Goal: Task Accomplishment & Management: Manage account settings

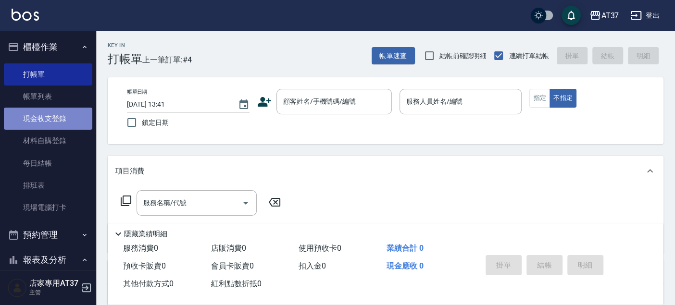
click at [53, 128] on link "現金收支登錄" at bounding box center [48, 119] width 88 height 22
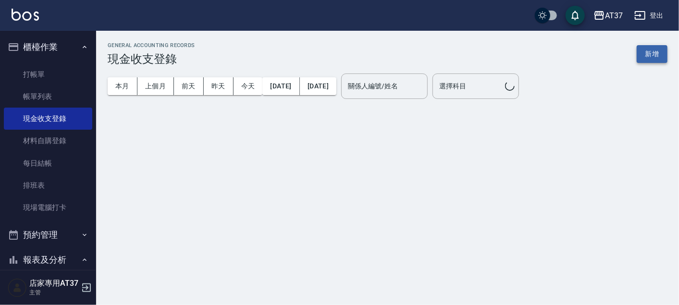
click at [659, 49] on button "新增" at bounding box center [652, 54] width 31 height 18
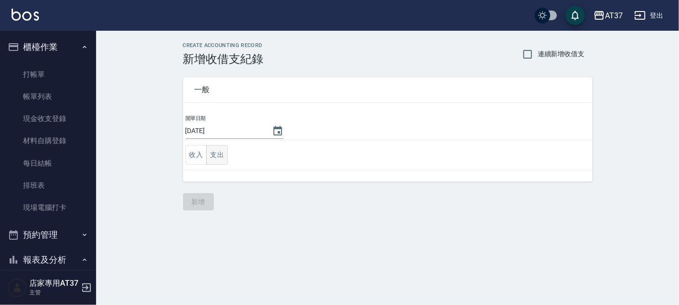
click at [221, 159] on button "支出" at bounding box center [217, 155] width 22 height 20
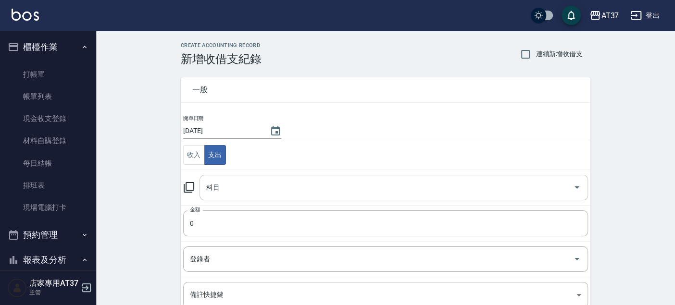
click at [270, 183] on input "科目" at bounding box center [386, 187] width 365 height 17
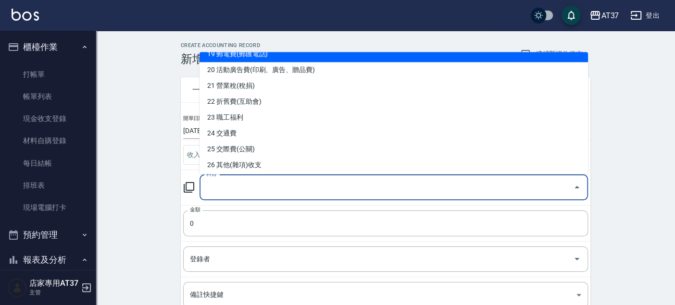
scroll to position [320, 0]
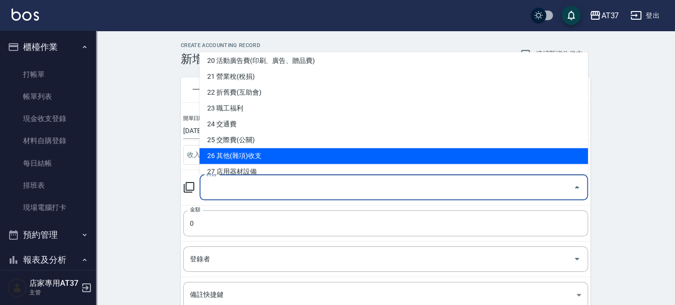
click at [342, 159] on li "26 其他(雜項)收支" at bounding box center [394, 156] width 389 height 16
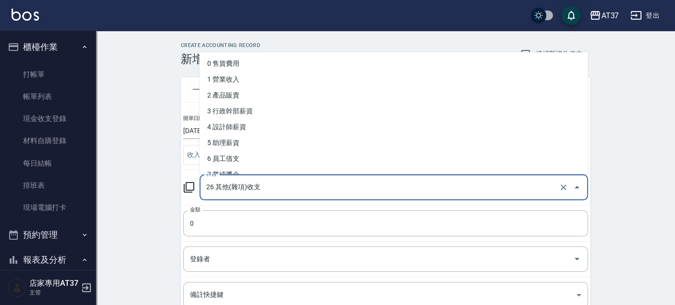
click at [275, 189] on input "26 其他(雜項)收支" at bounding box center [380, 187] width 353 height 17
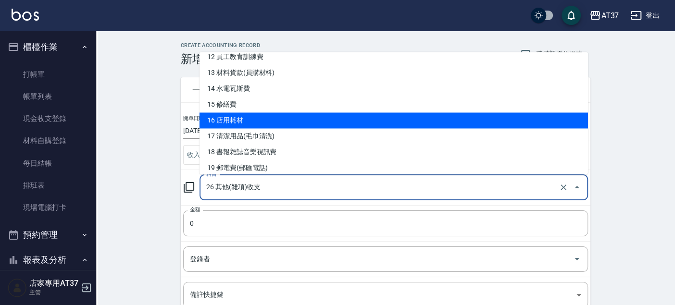
scroll to position [214, 0]
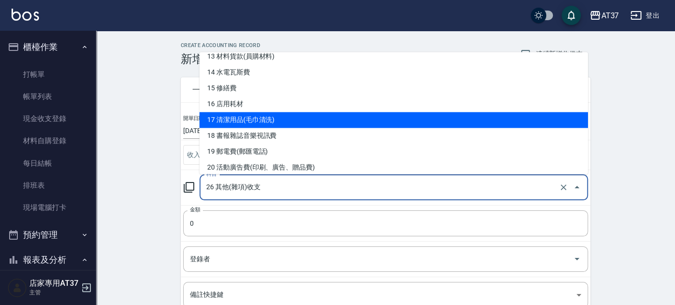
click at [273, 118] on li "17 清潔用品(毛巾清洗)" at bounding box center [394, 120] width 389 height 16
type input "17 清潔用品(毛巾清洗)"
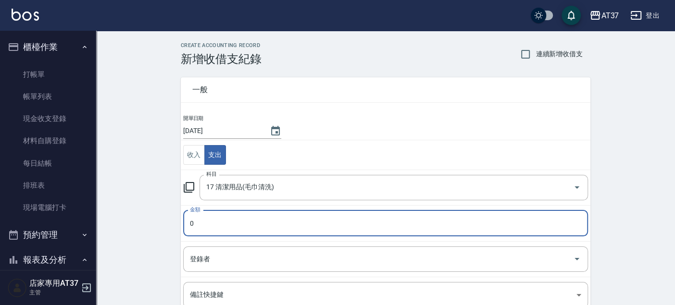
click at [262, 226] on input "0" at bounding box center [385, 224] width 405 height 26
type input "0118"
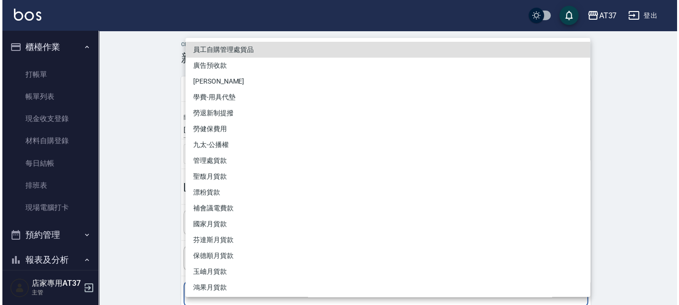
scroll to position [117, 0]
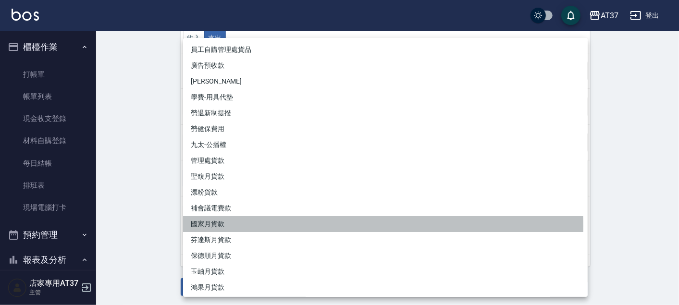
click at [262, 226] on li "國家月貨款" at bounding box center [385, 224] width 405 height 16
type input "國家月貨款"
type textarea "國家月貨款"
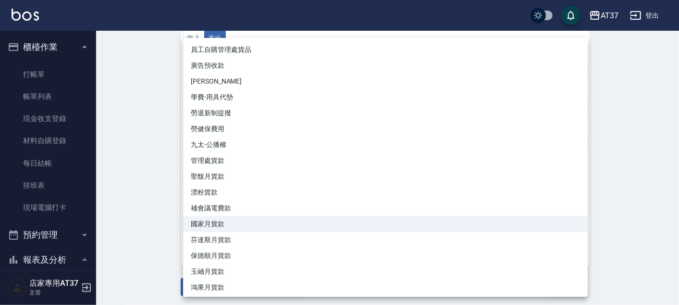
click at [289, 171] on body "AT37 登出 櫃檯作業 打帳單 帳單列表 現金收支登錄 材料自購登錄 每日結帳 排班表 現場電腦打卡 預約管理 預約管理 單日預約紀錄 單週預約紀錄 報表及…" at bounding box center [339, 95] width 679 height 425
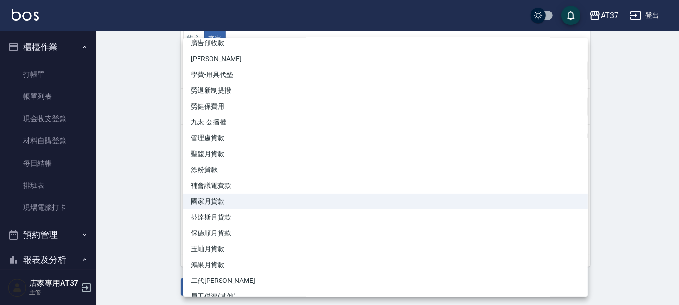
scroll to position [34, 0]
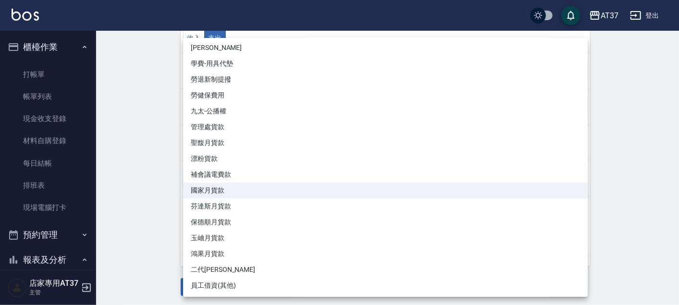
drag, startPoint x: 120, startPoint y: 196, endPoint x: 167, endPoint y: 197, distance: 47.1
click at [120, 195] on div at bounding box center [339, 152] width 679 height 305
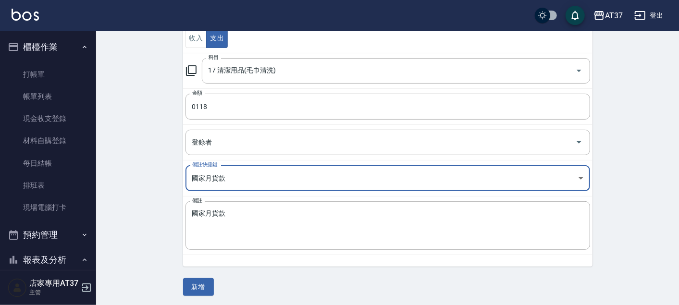
click at [565, 178] on body "AT37 登出 櫃檯作業 打帳單 帳單列表 現金收支登錄 材料自購登錄 每日結帳 排班表 現場電腦打卡 預約管理 預約管理 單日預約紀錄 單週預約紀錄 報表及…" at bounding box center [339, 95] width 679 height 425
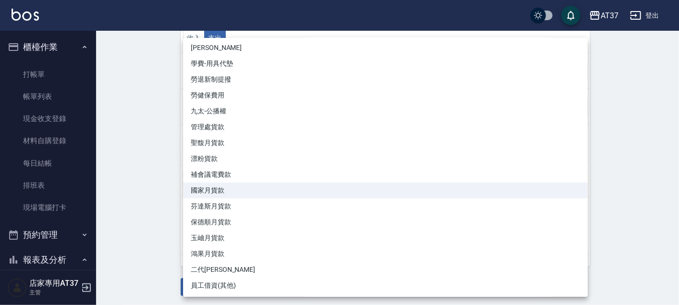
scroll to position [0, 0]
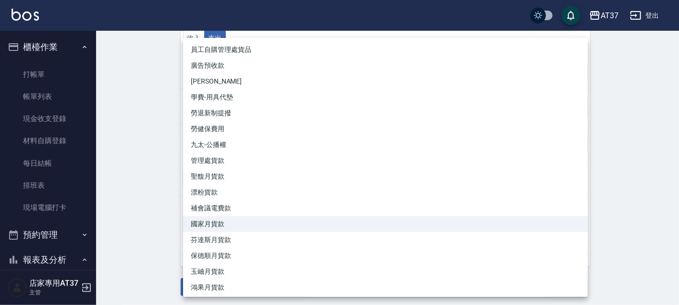
click at [140, 172] on div at bounding box center [339, 152] width 679 height 305
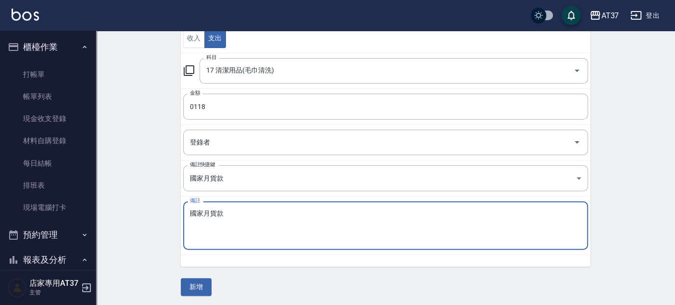
drag, startPoint x: 233, startPoint y: 215, endPoint x: 167, endPoint y: 215, distance: 66.4
click at [167, 215] on div "CREATE ACCOUNTING RECORD 新增收借支紀錄 連續新增收借支 一般 開單日期 [DATE] 收入 支出 科目 17 清潔用品(毛巾清洗) …" at bounding box center [385, 111] width 579 height 394
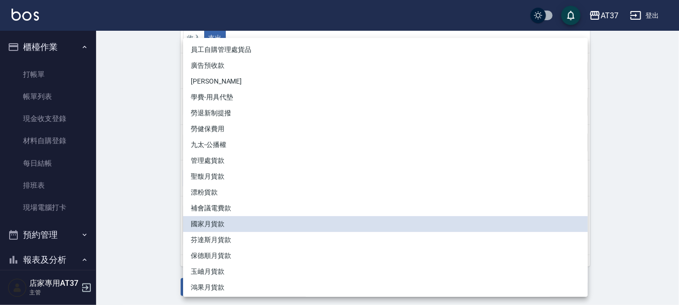
drag, startPoint x: 232, startPoint y: 173, endPoint x: 165, endPoint y: 174, distance: 66.8
click at [165, 174] on body "AT37 登出 櫃檯作業 打帳單 帳單列表 現金收支登錄 材料自購登錄 每日結帳 排班表 現場電腦打卡 預約管理 預約管理 單日預約紀錄 單週預約紀錄 報表及…" at bounding box center [339, 95] width 679 height 425
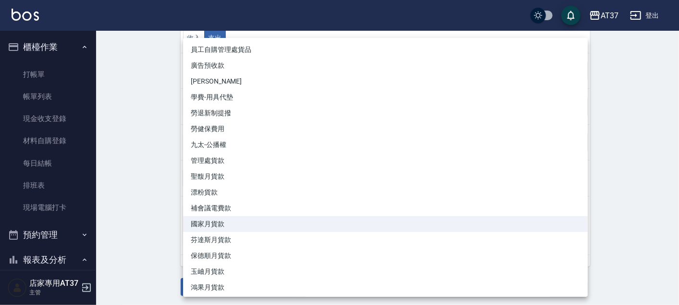
click at [166, 174] on div at bounding box center [339, 152] width 679 height 305
click at [243, 174] on body "AT37 登出 櫃檯作業 打帳單 帳單列表 現金收支登錄 材料自購登錄 每日結帳 排班表 現場電腦打卡 預約管理 預約管理 單日預約紀錄 單週預約紀錄 報表及…" at bounding box center [339, 95] width 679 height 425
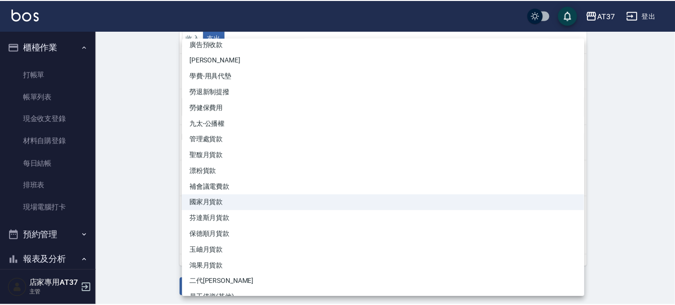
scroll to position [34, 0]
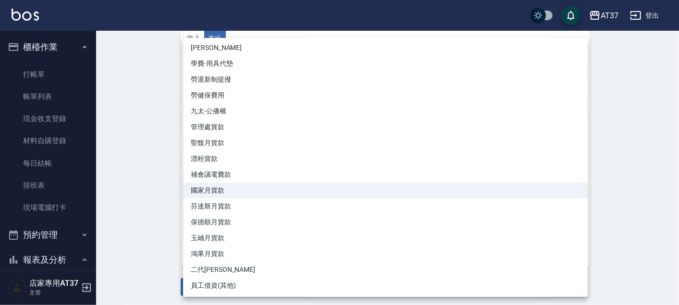
click at [128, 184] on div at bounding box center [339, 152] width 679 height 305
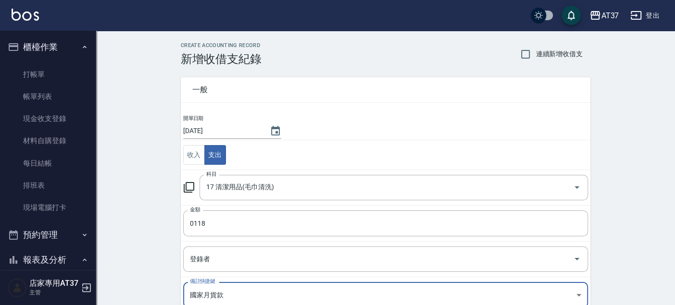
scroll to position [0, 0]
click at [197, 155] on button "收入" at bounding box center [194, 155] width 22 height 20
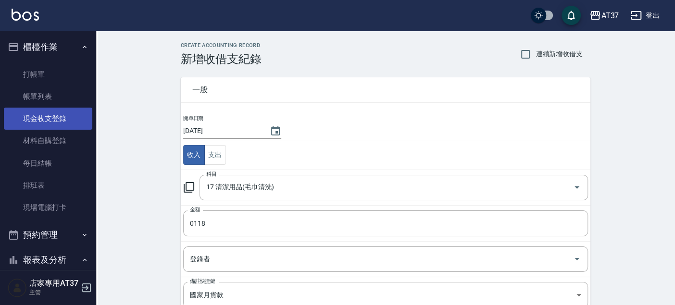
click at [42, 120] on link "現金收支登錄" at bounding box center [48, 119] width 88 height 22
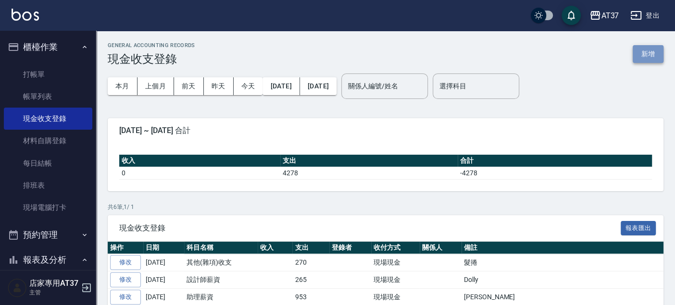
click at [651, 48] on button "新增" at bounding box center [648, 54] width 31 height 18
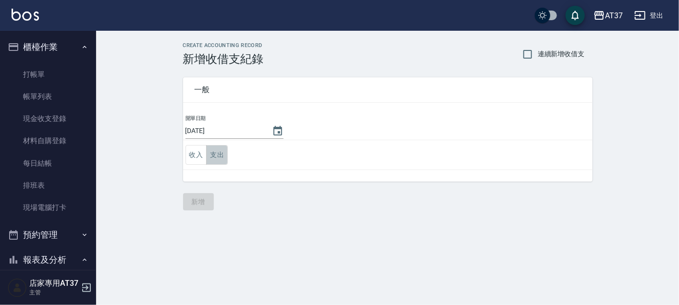
click at [219, 154] on button "支出" at bounding box center [217, 155] width 22 height 20
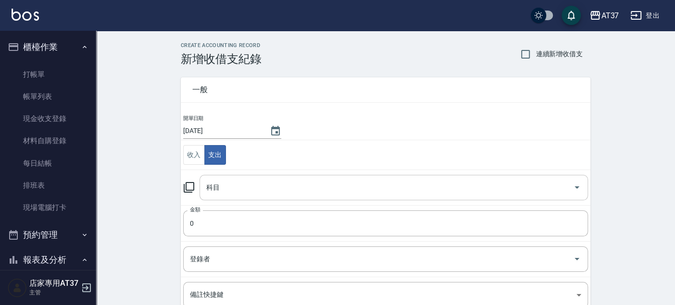
click at [242, 191] on input "科目" at bounding box center [386, 187] width 365 height 17
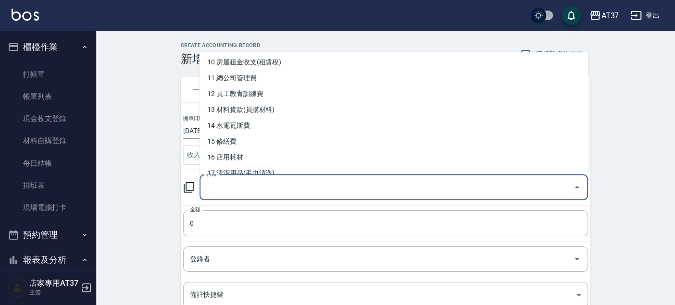
scroll to position [214, 0]
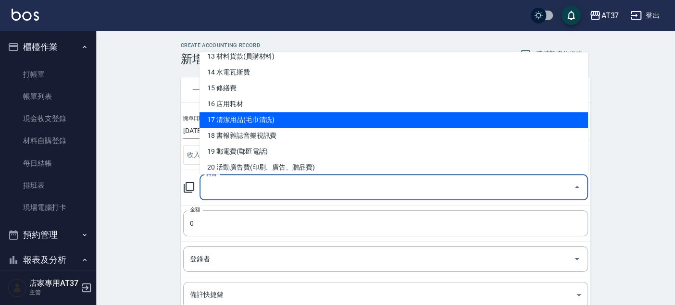
click at [283, 121] on li "17 清潔用品(毛巾清洗)" at bounding box center [394, 120] width 389 height 16
type input "17 清潔用品(毛巾清洗)"
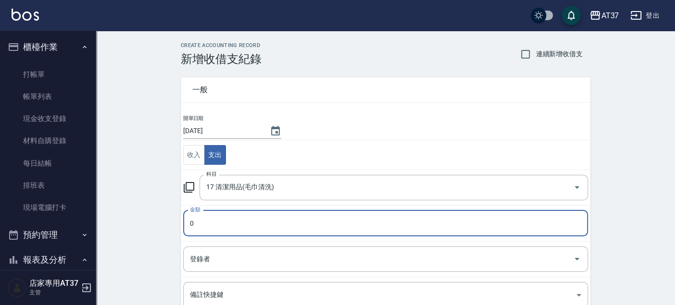
click at [327, 222] on input "0" at bounding box center [385, 224] width 405 height 26
type input "0118"
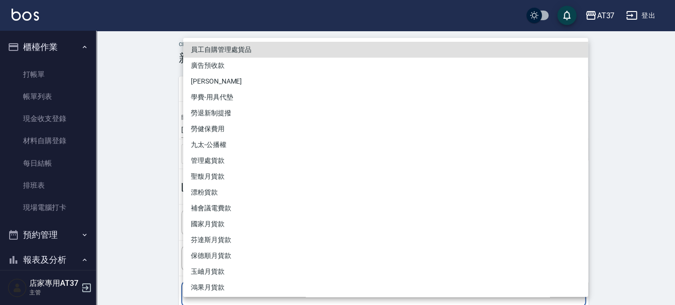
scroll to position [117, 0]
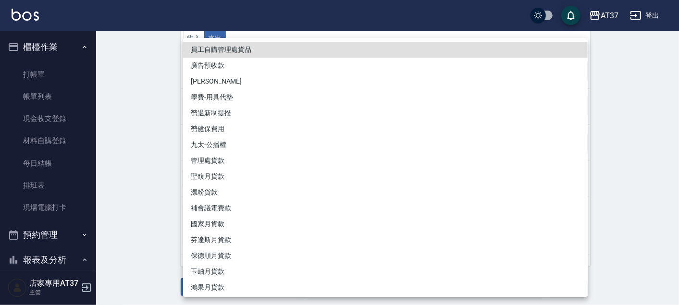
type input "員工自購管理處貨品"
type textarea "員工自購管理處貨品"
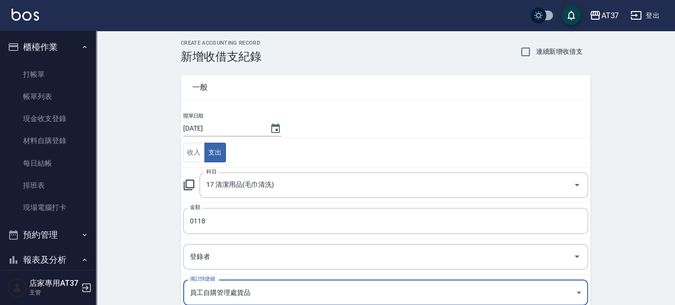
scroll to position [0, 0]
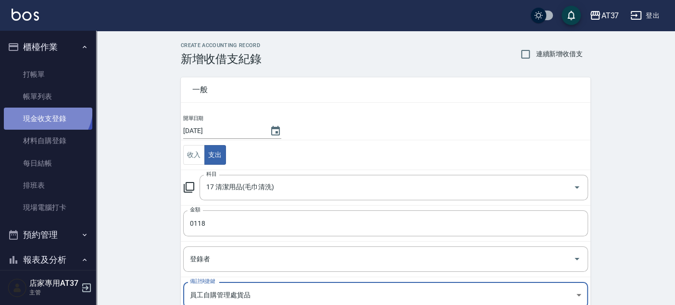
click at [46, 109] on link "現金收支登錄" at bounding box center [48, 119] width 88 height 22
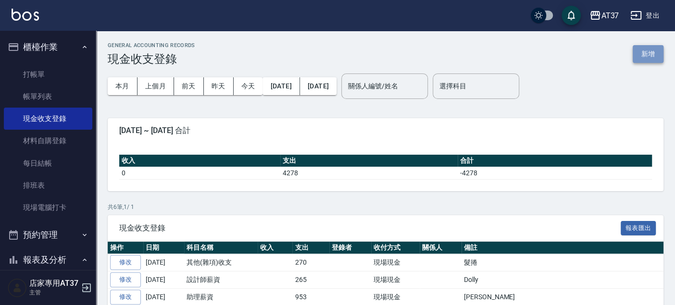
click at [637, 50] on button "新增" at bounding box center [648, 54] width 31 height 18
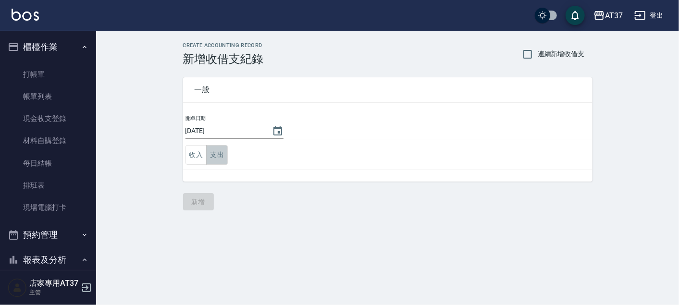
click at [206, 156] on button "支出" at bounding box center [217, 155] width 22 height 20
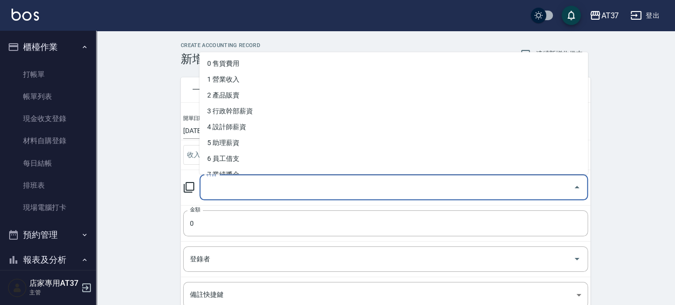
click at [260, 188] on input "科目" at bounding box center [386, 187] width 365 height 17
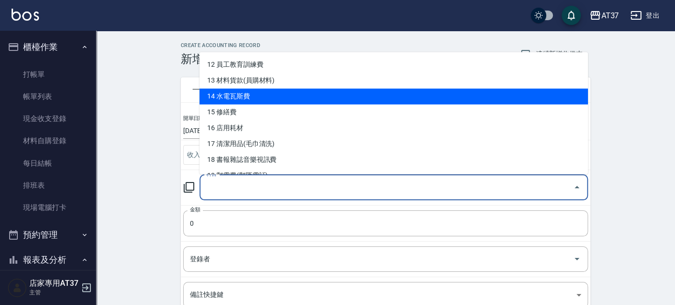
scroll to position [214, 0]
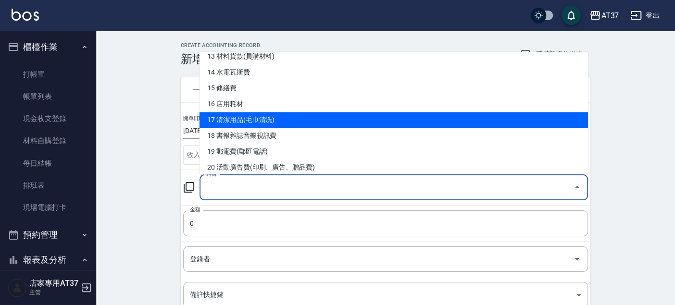
click at [276, 125] on li "17 清潔用品(毛巾清洗)" at bounding box center [394, 120] width 389 height 16
type input "17 清潔用品(毛巾清洗)"
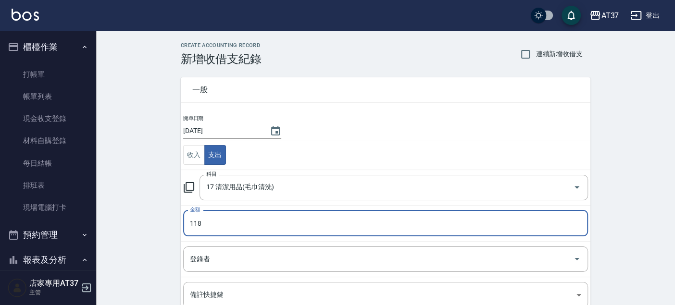
type input "118"
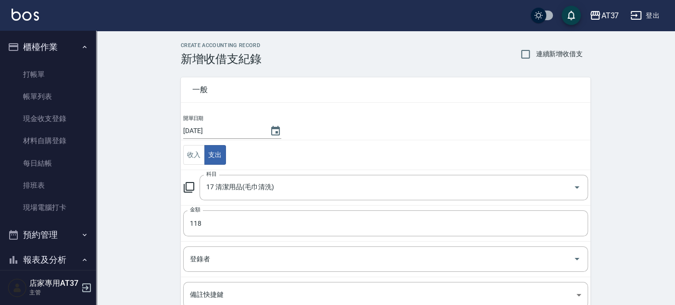
click at [124, 217] on div "CREATE ACCOUNTING RECORD 新增收借支紀錄 連續新增收借支 一般 開單日期 [DATE] 收入 支出 科目 17 清潔用品(毛巾清洗) …" at bounding box center [385, 228] width 579 height 394
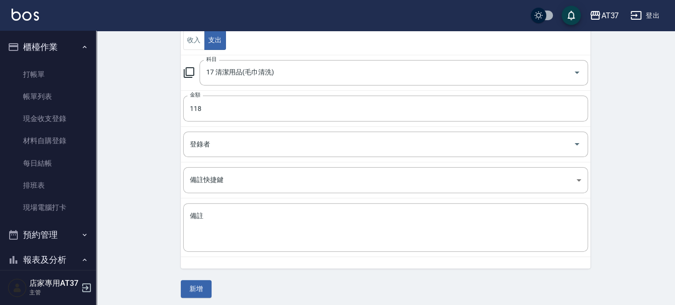
scroll to position [117, 0]
click at [241, 232] on textarea "備註" at bounding box center [385, 226] width 391 height 33
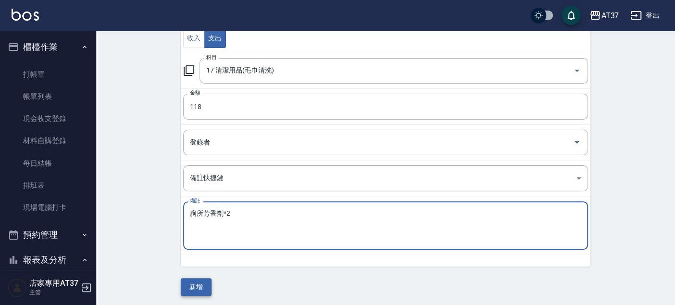
type textarea "廁所芳香劑*2"
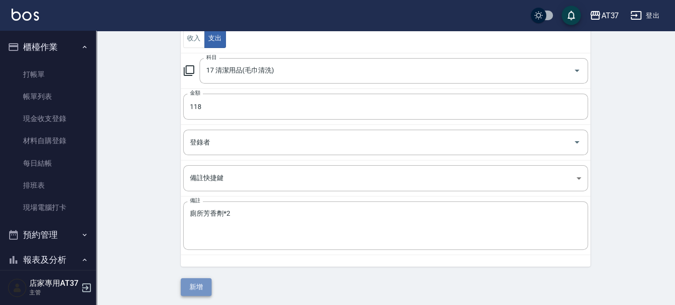
click at [195, 284] on button "新增" at bounding box center [196, 287] width 31 height 18
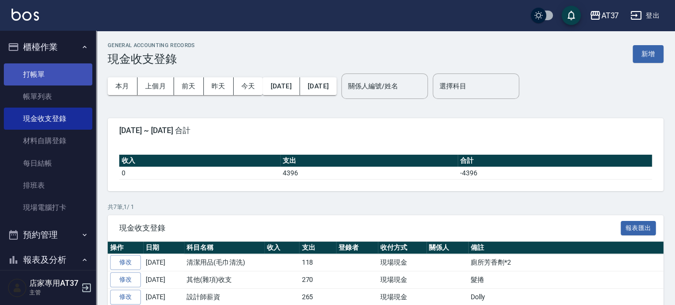
click at [43, 75] on link "打帳單" at bounding box center [48, 74] width 88 height 22
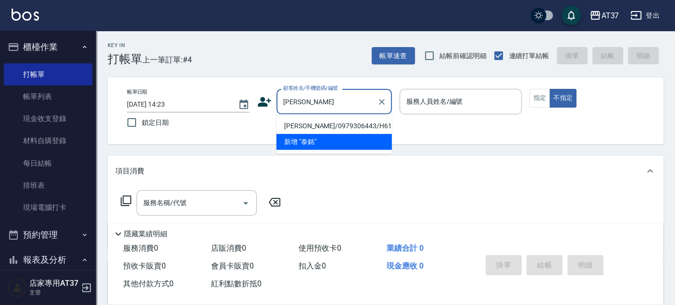
click at [311, 129] on li "[PERSON_NAME]/0979306443/H610" at bounding box center [333, 126] width 115 height 16
type input "[PERSON_NAME]/0979306443/H610"
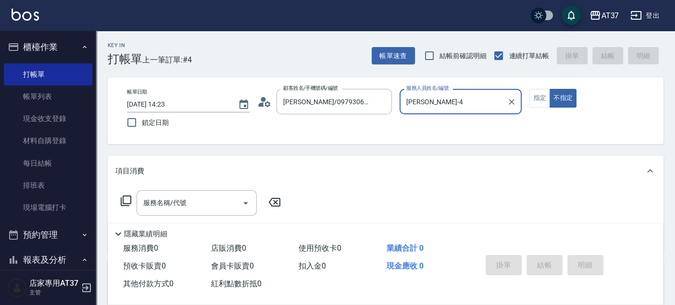
type input "[PERSON_NAME]-4"
click at [538, 99] on button "指定" at bounding box center [539, 98] width 21 height 19
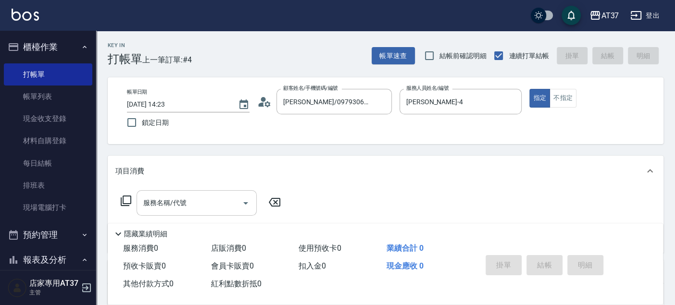
click at [210, 202] on input "服務名稱/代號" at bounding box center [189, 203] width 97 height 17
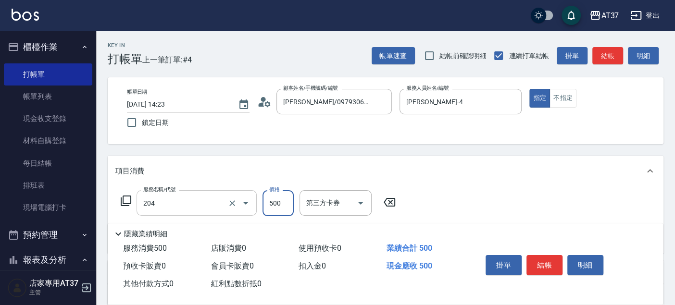
type input "A級洗+剪(204)"
type input "450"
click at [538, 262] on button "結帳" at bounding box center [545, 265] width 36 height 20
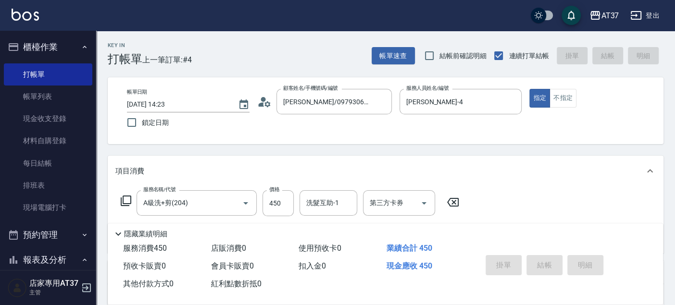
type input "[DATE] 14:36"
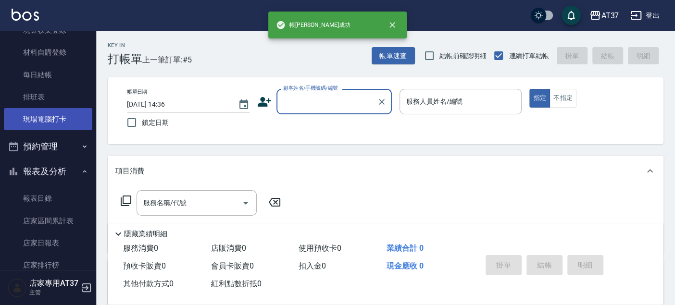
scroll to position [267, 0]
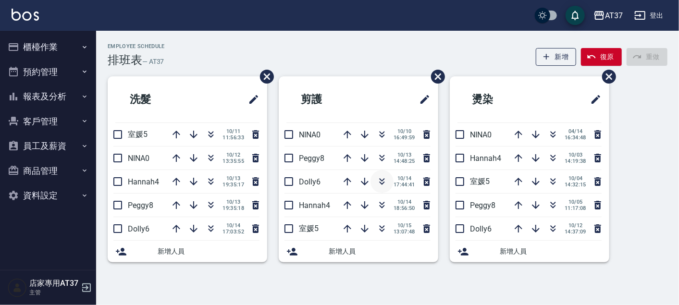
click at [383, 177] on icon "button" at bounding box center [383, 182] width 12 height 12
